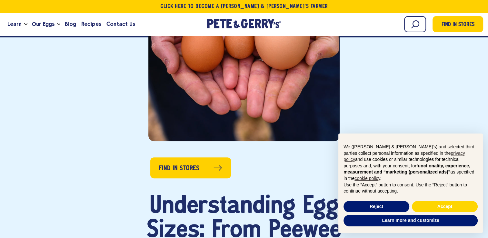
scroll to position [200, 0]
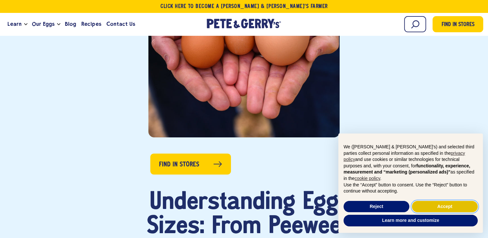
click at [449, 204] on button "Accept" at bounding box center [445, 207] width 66 height 12
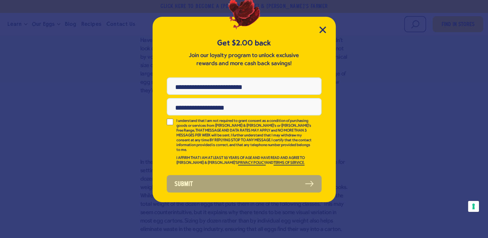
scroll to position [0, 0]
click at [324, 29] on icon "Close Modal" at bounding box center [323, 30] width 6 height 6
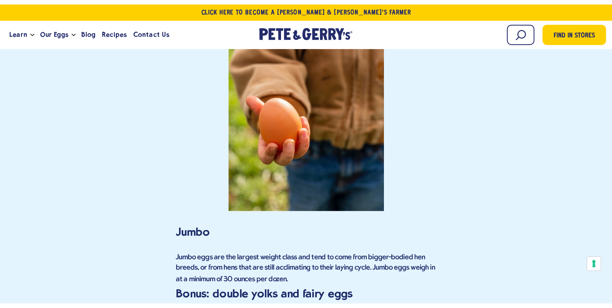
scroll to position [1564, 0]
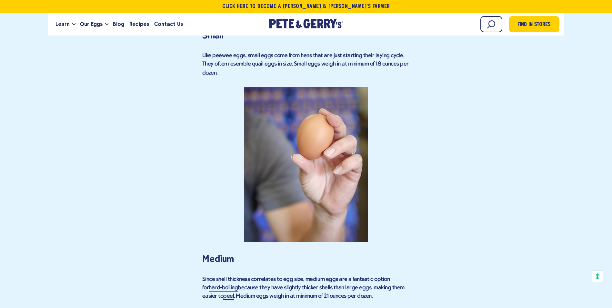
scroll to position [936, 0]
